Goal: Use online tool/utility: Utilize a website feature to perform a specific function

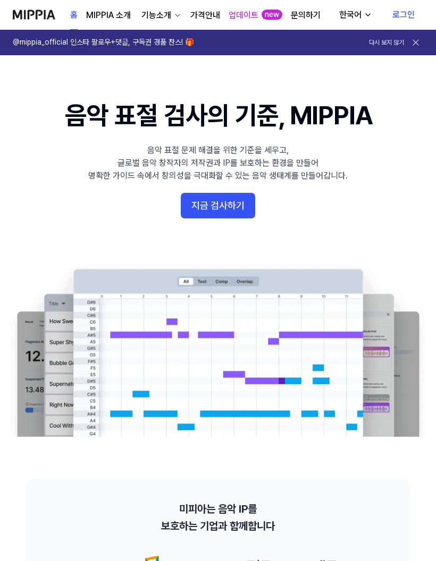
click at [203, 210] on button "지금 검사하기" at bounding box center [218, 206] width 74 height 26
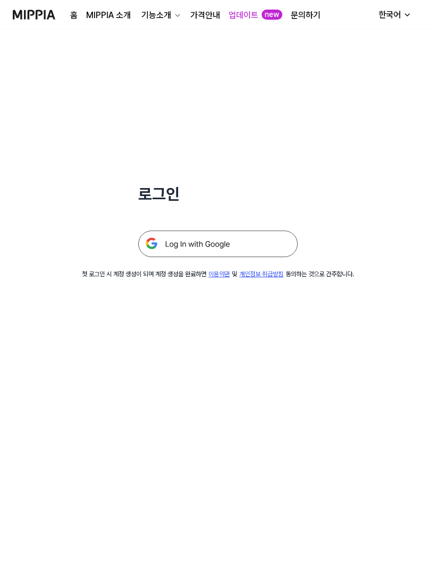
click at [177, 236] on img at bounding box center [217, 244] width 159 height 27
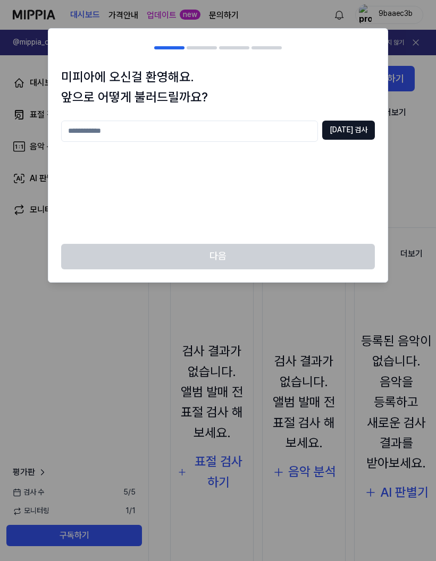
click at [91, 131] on input "text" at bounding box center [189, 131] width 257 height 21
type input "***"
click at [353, 131] on button "중복 검사" at bounding box center [348, 130] width 53 height 19
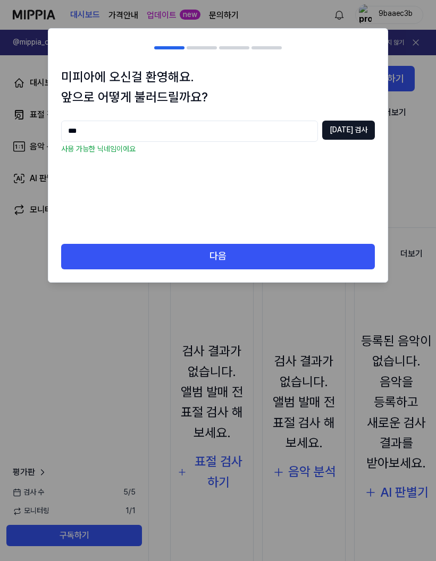
click at [256, 260] on button "다음" at bounding box center [218, 257] width 314 height 26
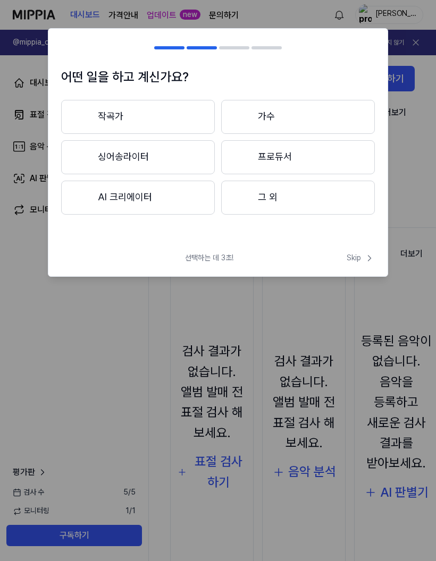
click at [121, 149] on button "싱어송라이터" at bounding box center [138, 157] width 154 height 34
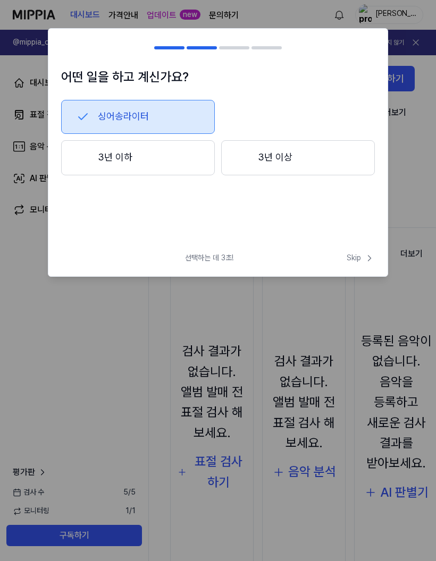
click at [351, 255] on span "Skip" at bounding box center [361, 258] width 28 height 11
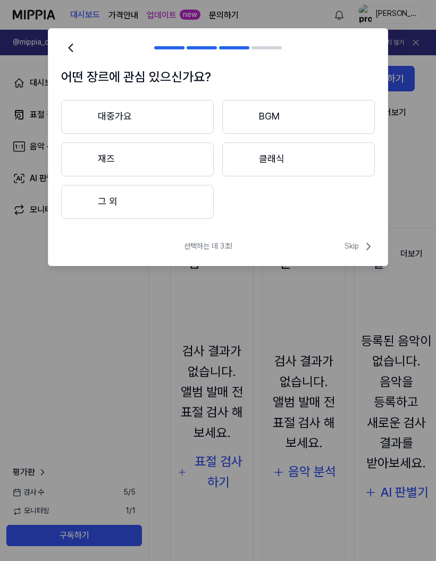
click at [104, 201] on button "그 외" at bounding box center [137, 202] width 153 height 34
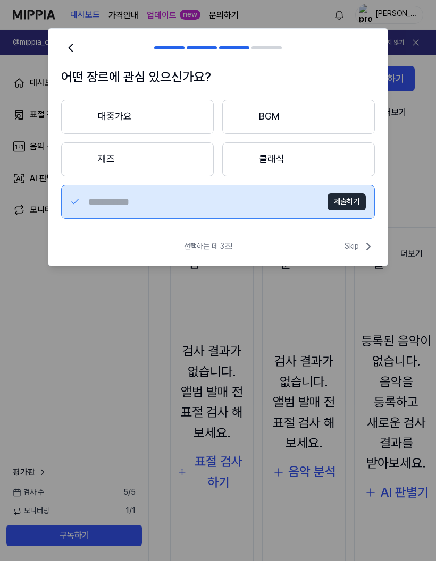
click at [359, 247] on span "Skip" at bounding box center [359, 246] width 30 height 13
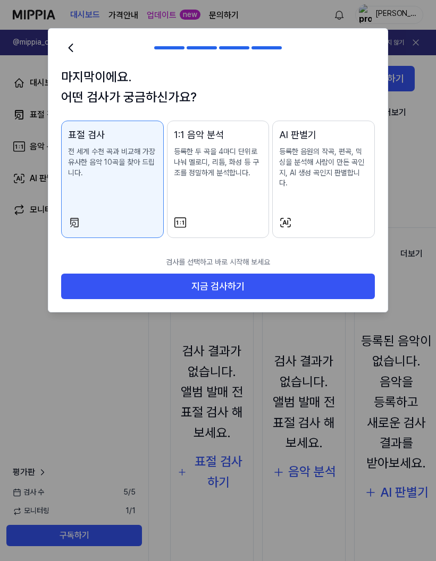
click at [251, 202] on button "1:1 음악 분석 등록한 두 곡을 4마디 단위로 나눠 멜로디, 리듬, 화성 등 구조를 정밀하게 분석합니다." at bounding box center [218, 179] width 103 height 117
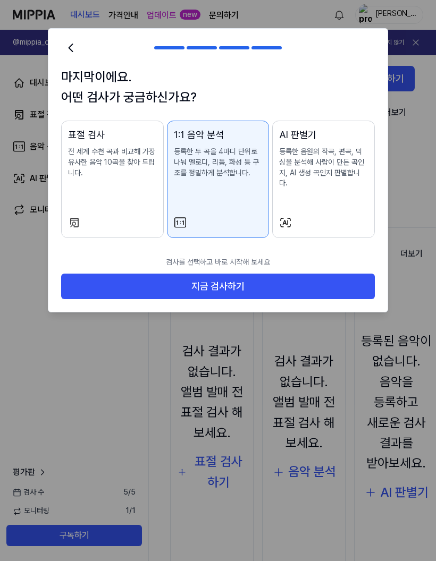
click at [275, 274] on button "지금 검사하기" at bounding box center [218, 287] width 314 height 26
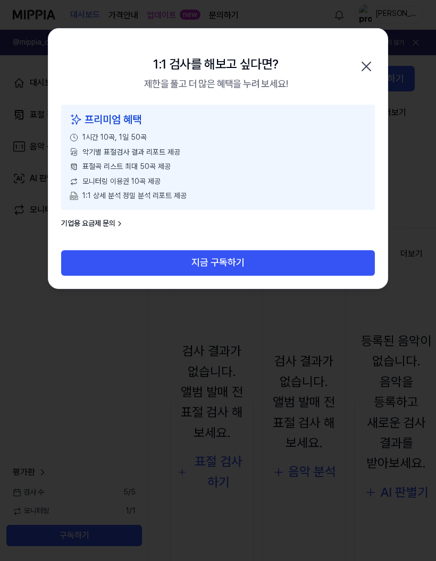
click at [369, 58] on icon "button" at bounding box center [366, 66] width 17 height 17
